Goal: Task Accomplishment & Management: Use online tool/utility

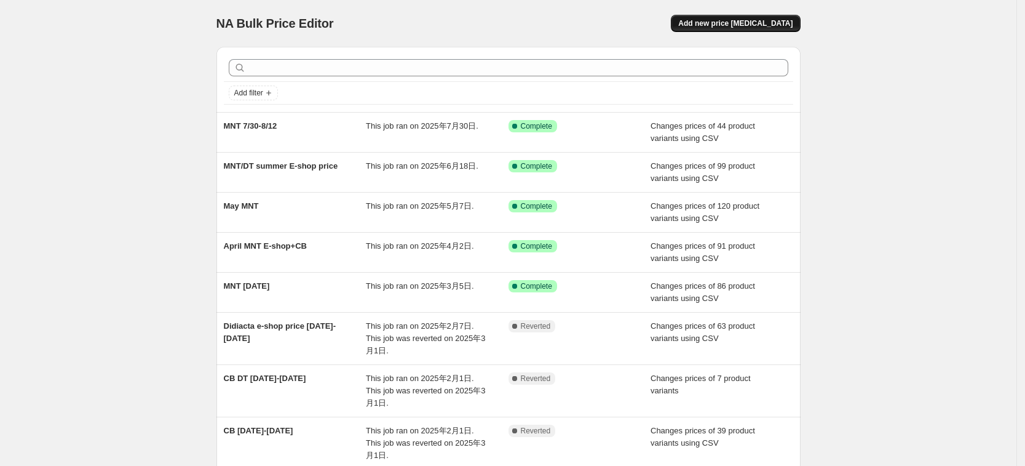
click at [718, 23] on span "Add new price [MEDICAL_DATA]" at bounding box center [735, 23] width 114 height 10
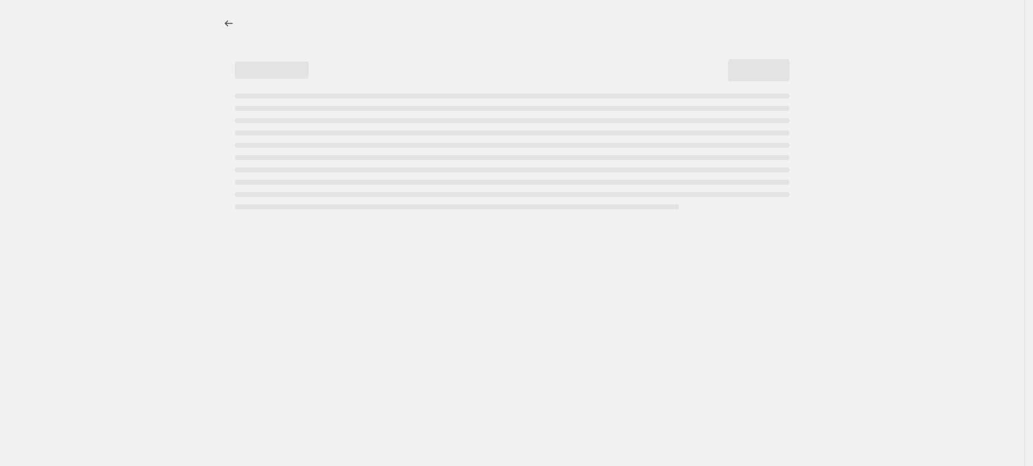
select select "percentage"
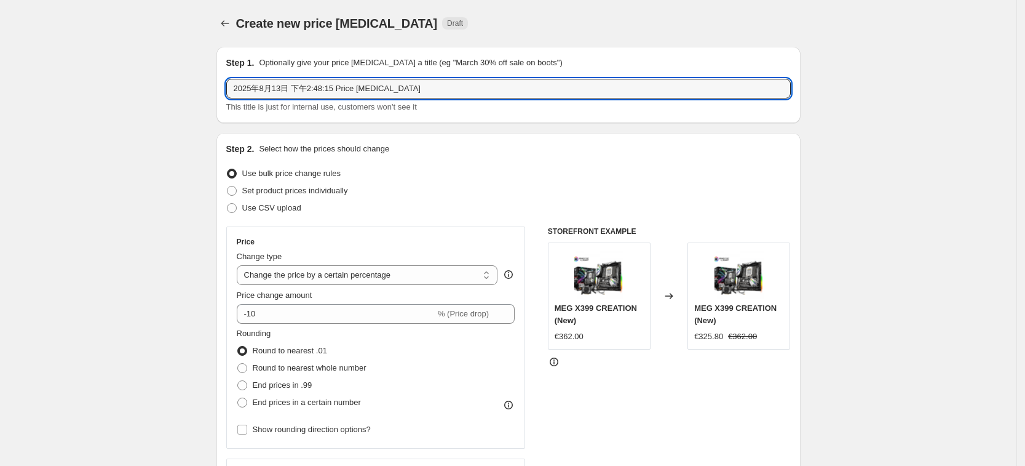
drag, startPoint x: 419, startPoint y: 83, endPoint x: 140, endPoint y: 83, distance: 279.3
type input "MNT 8/13"
click at [271, 203] on span "Use CSV upload" at bounding box center [271, 207] width 59 height 9
click at [228, 203] on input "Use CSV upload" at bounding box center [227, 203] width 1 height 1
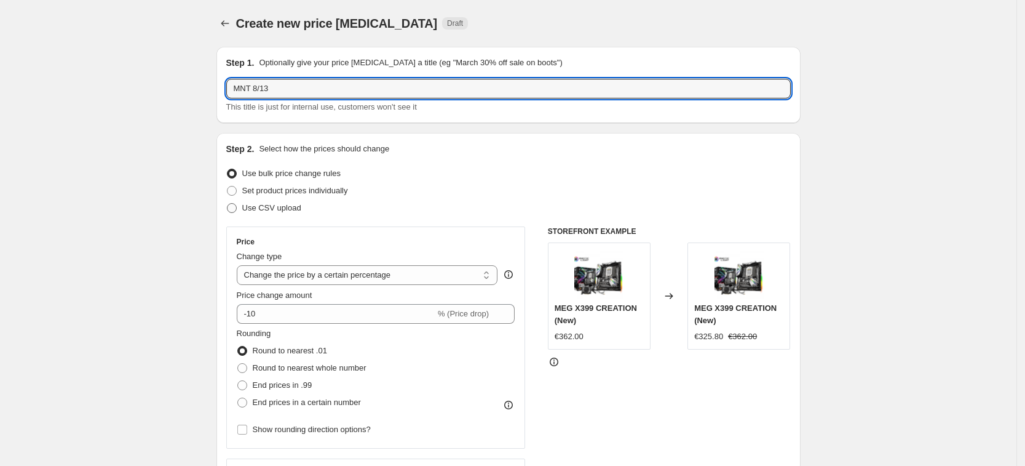
radio input "true"
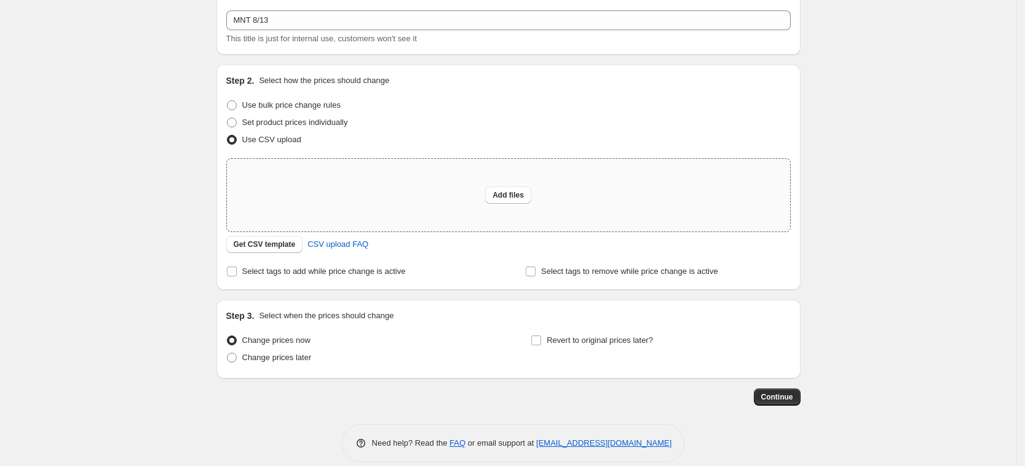
scroll to position [83, 0]
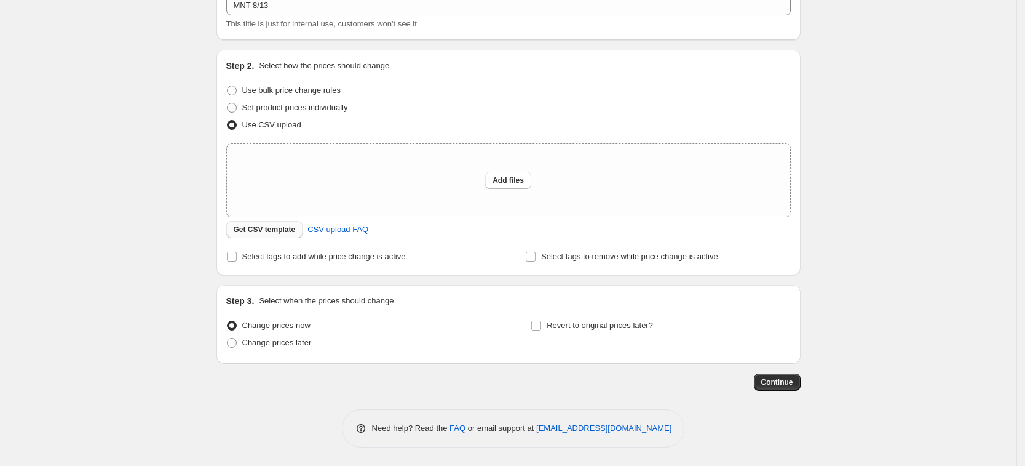
click at [285, 228] on span "Get CSV template" at bounding box center [265, 230] width 62 height 10
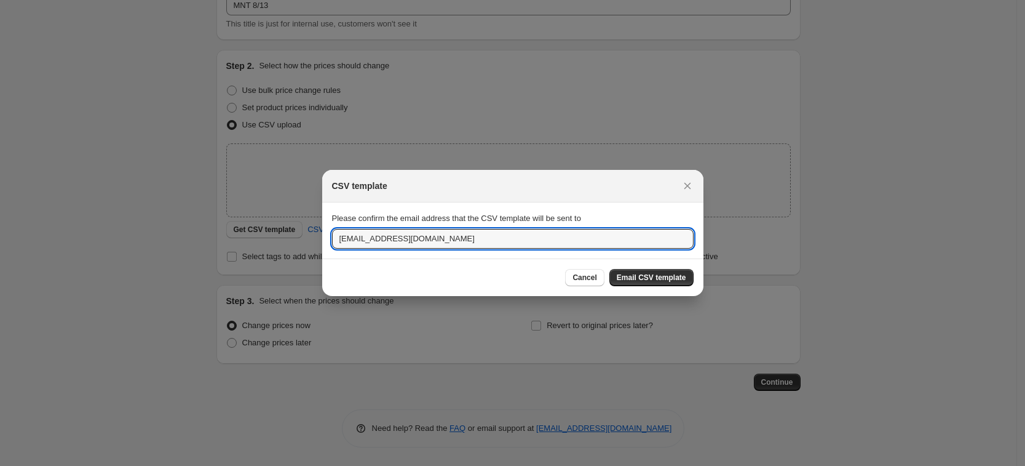
drag, startPoint x: 403, startPoint y: 239, endPoint x: 266, endPoint y: 218, distance: 138.8
click at [266, 465] on div "CSV template Please confirm the email address that the CSV template will be sen…" at bounding box center [512, 466] width 1025 height 0
type input "monicalo@msi.com"
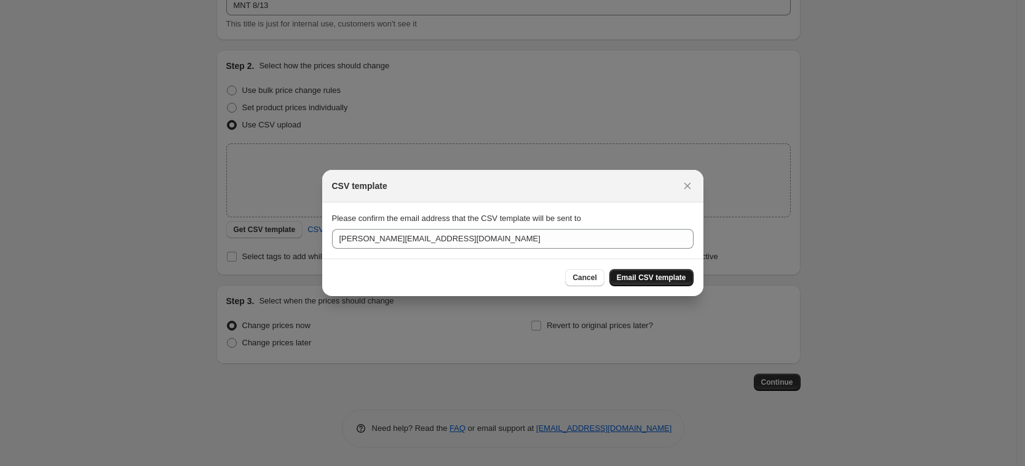
click at [682, 277] on span "Email CSV template" at bounding box center [652, 277] width 70 height 10
